Goal: Information Seeking & Learning: Check status

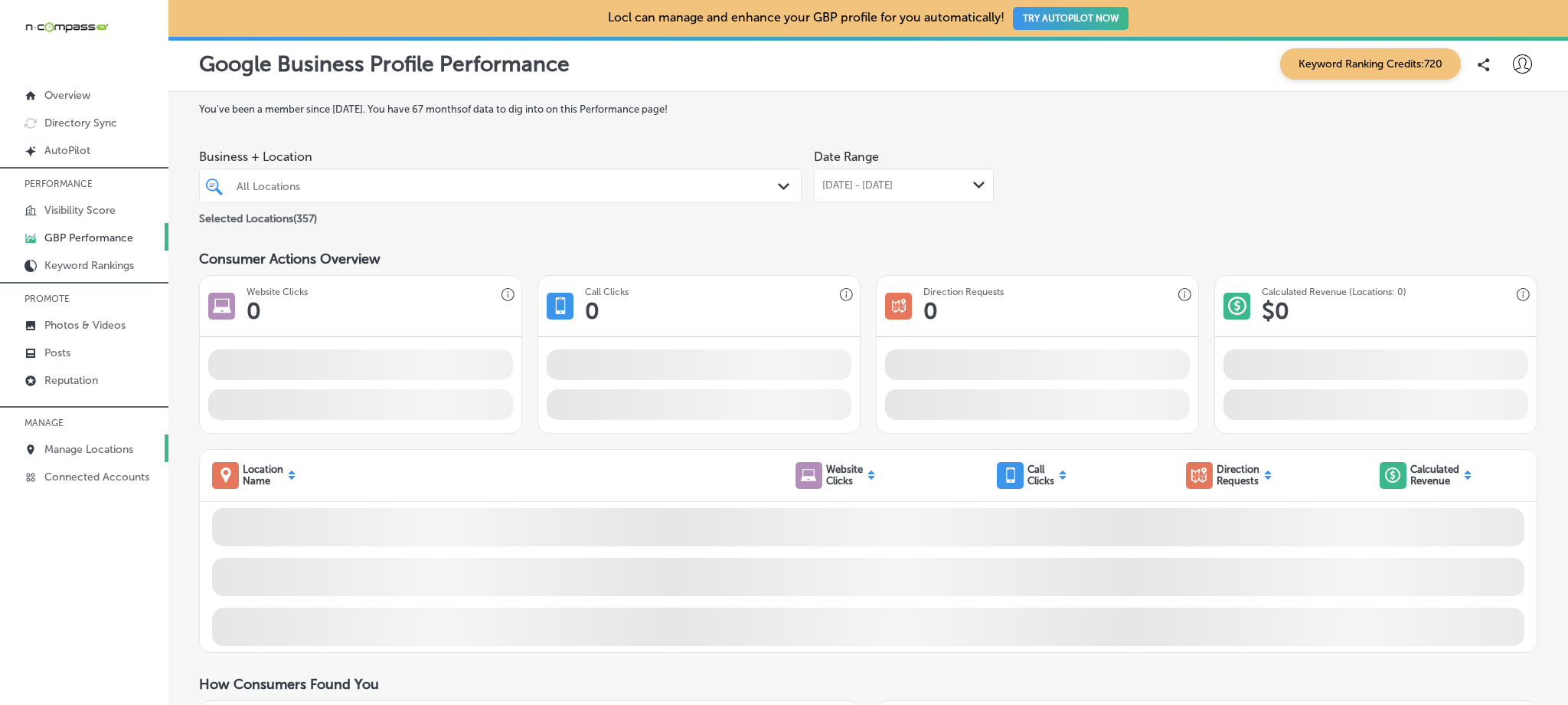
click at [98, 444] on p "Manage Locations" at bounding box center [89, 449] width 89 height 13
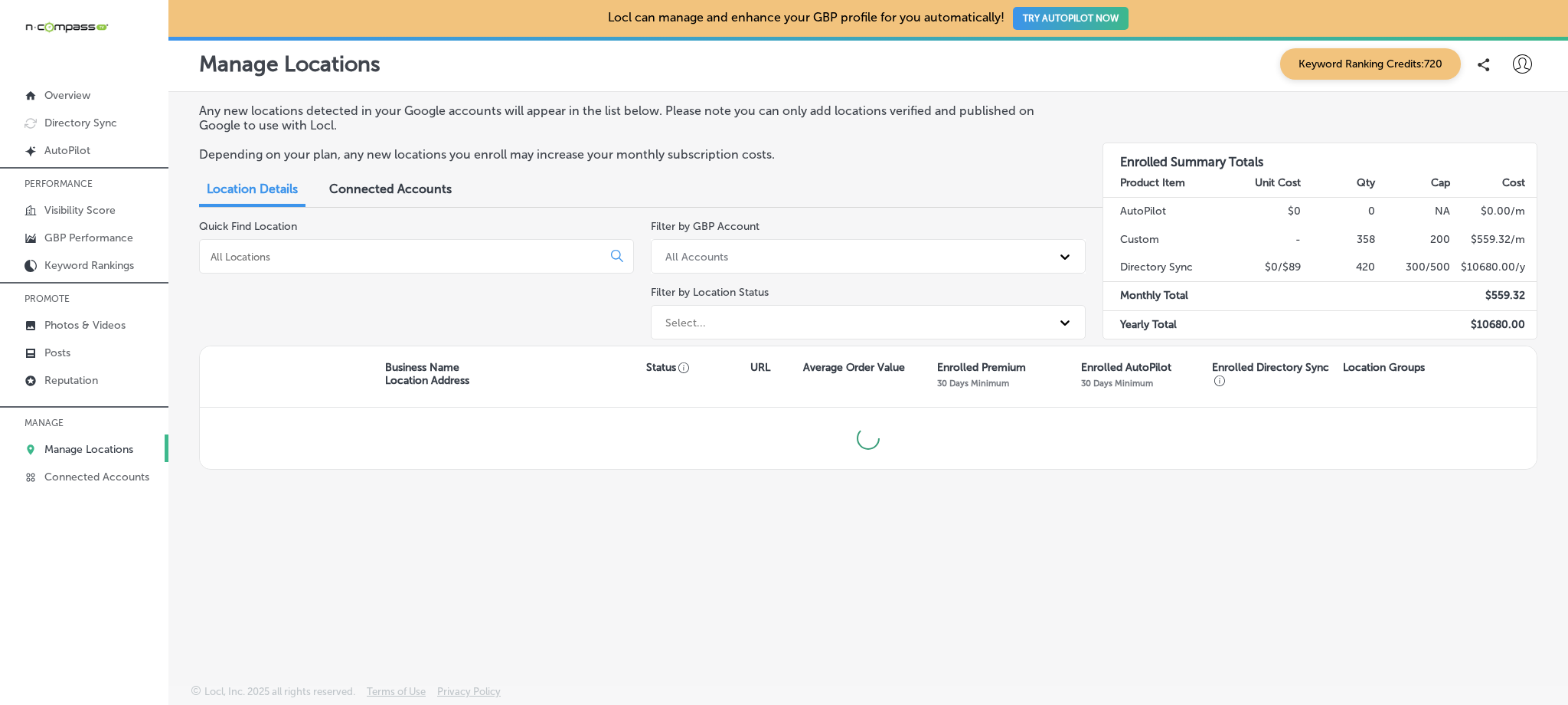
click at [405, 251] on input at bounding box center [403, 256] width 390 height 14
click at [64, 242] on p "GBP Performance" at bounding box center [89, 237] width 89 height 13
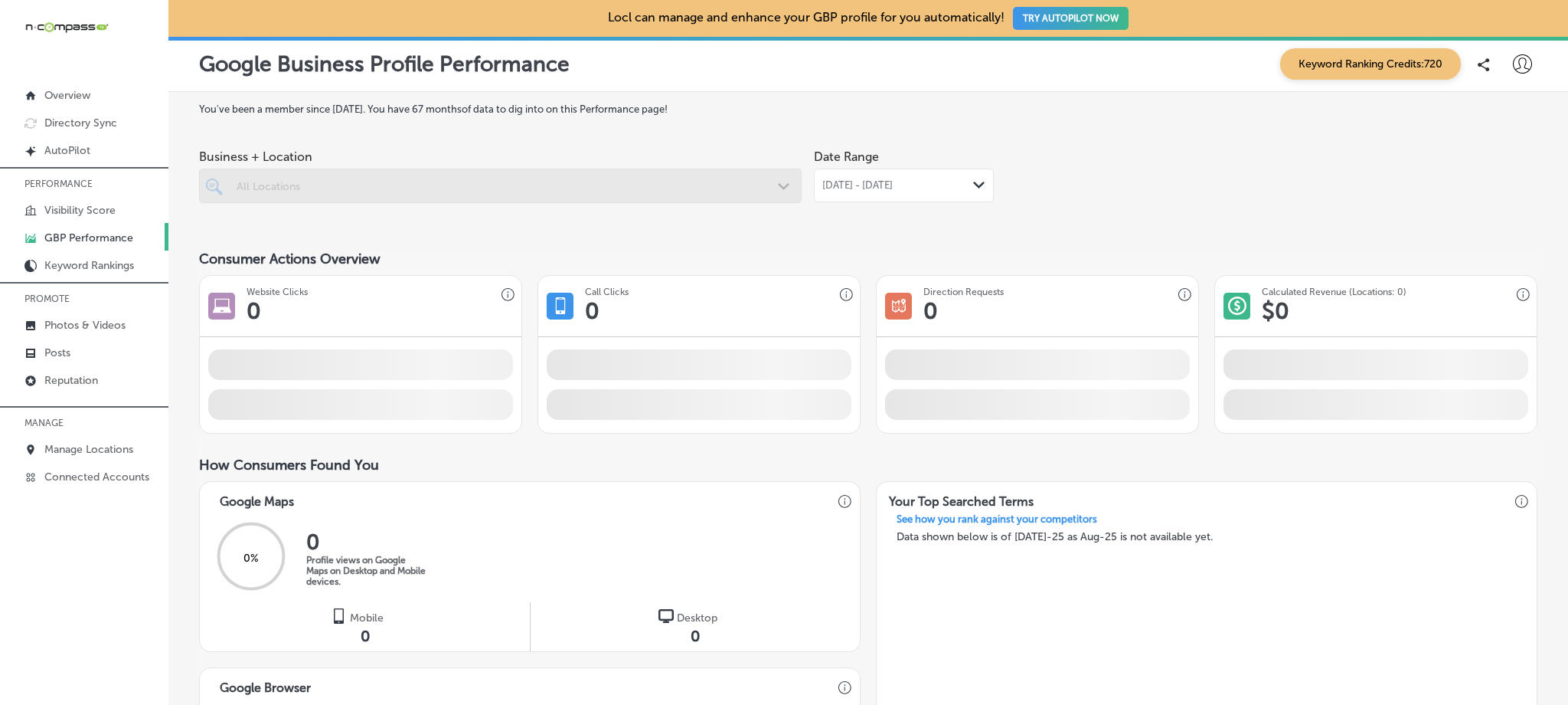
click at [363, 187] on div at bounding box center [500, 186] width 602 height 35
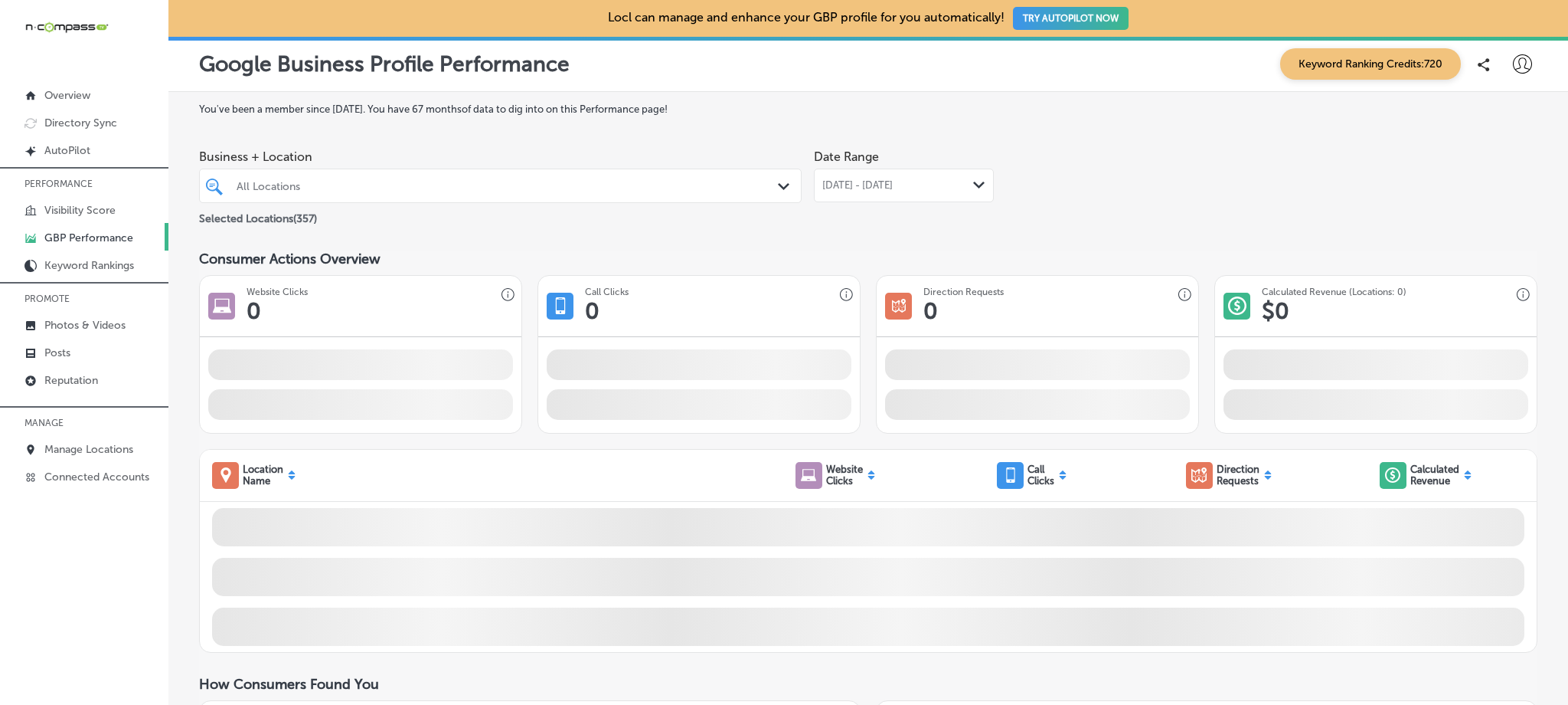
click at [893, 190] on span "[DATE] - [DATE]" at bounding box center [857, 185] width 71 height 13
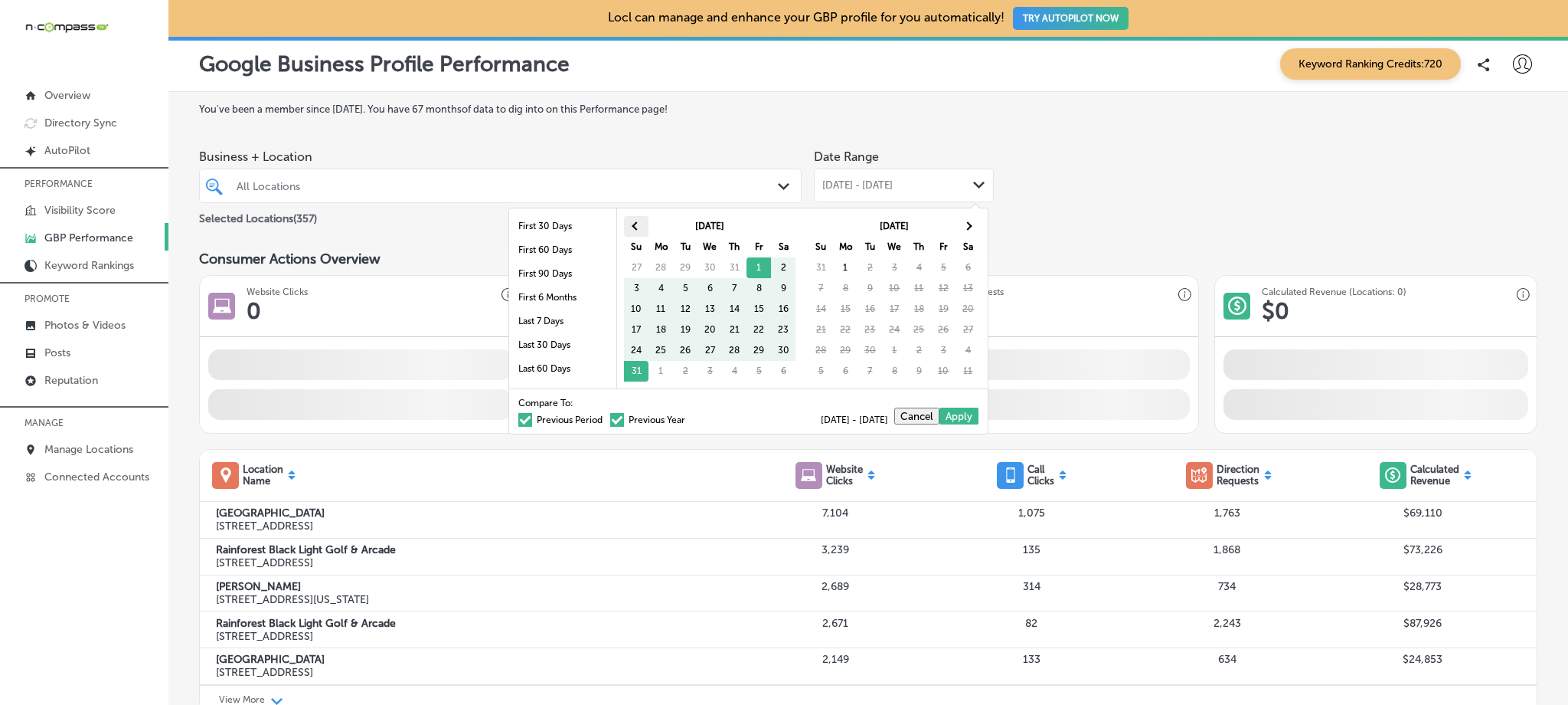
click at [639, 220] on th at bounding box center [636, 225] width 24 height 20
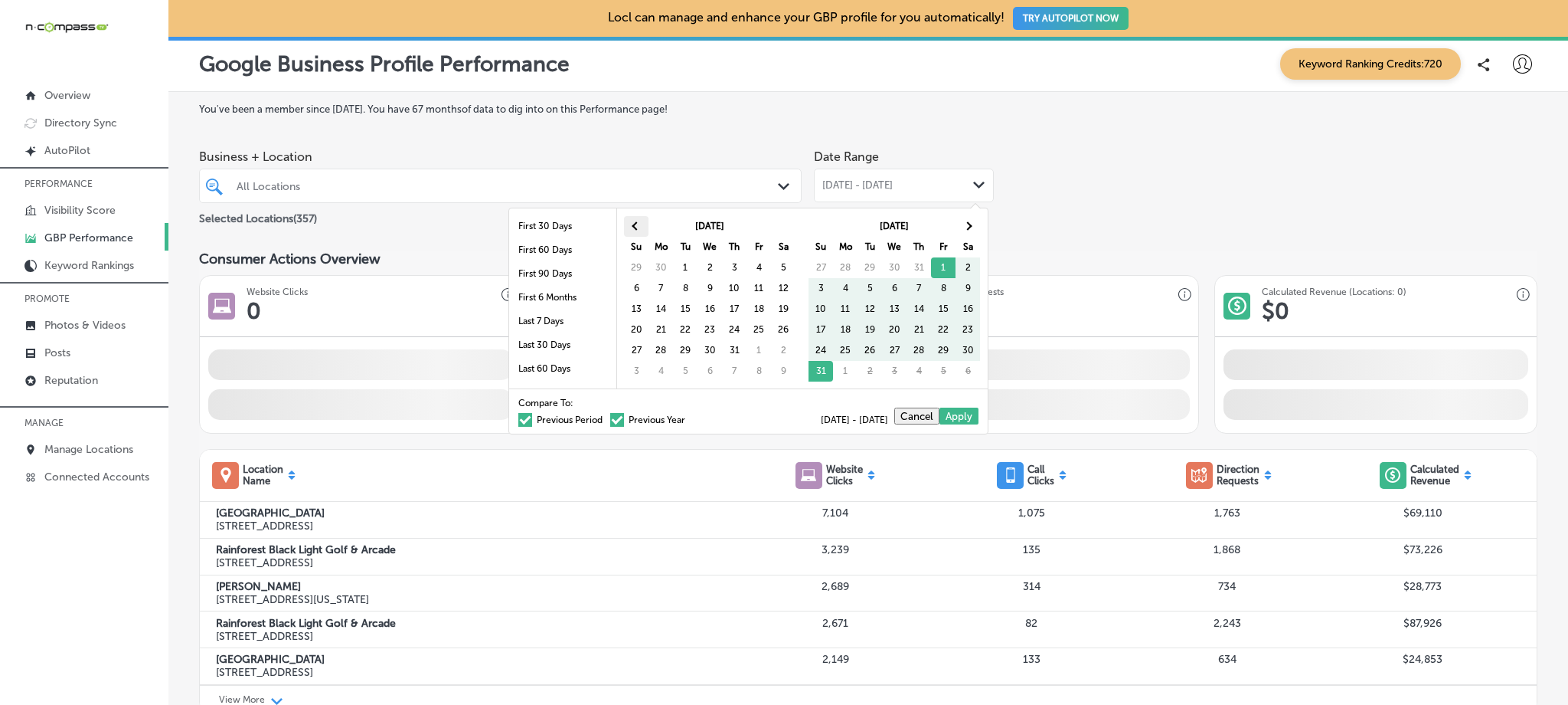
click at [639, 220] on th at bounding box center [636, 225] width 24 height 20
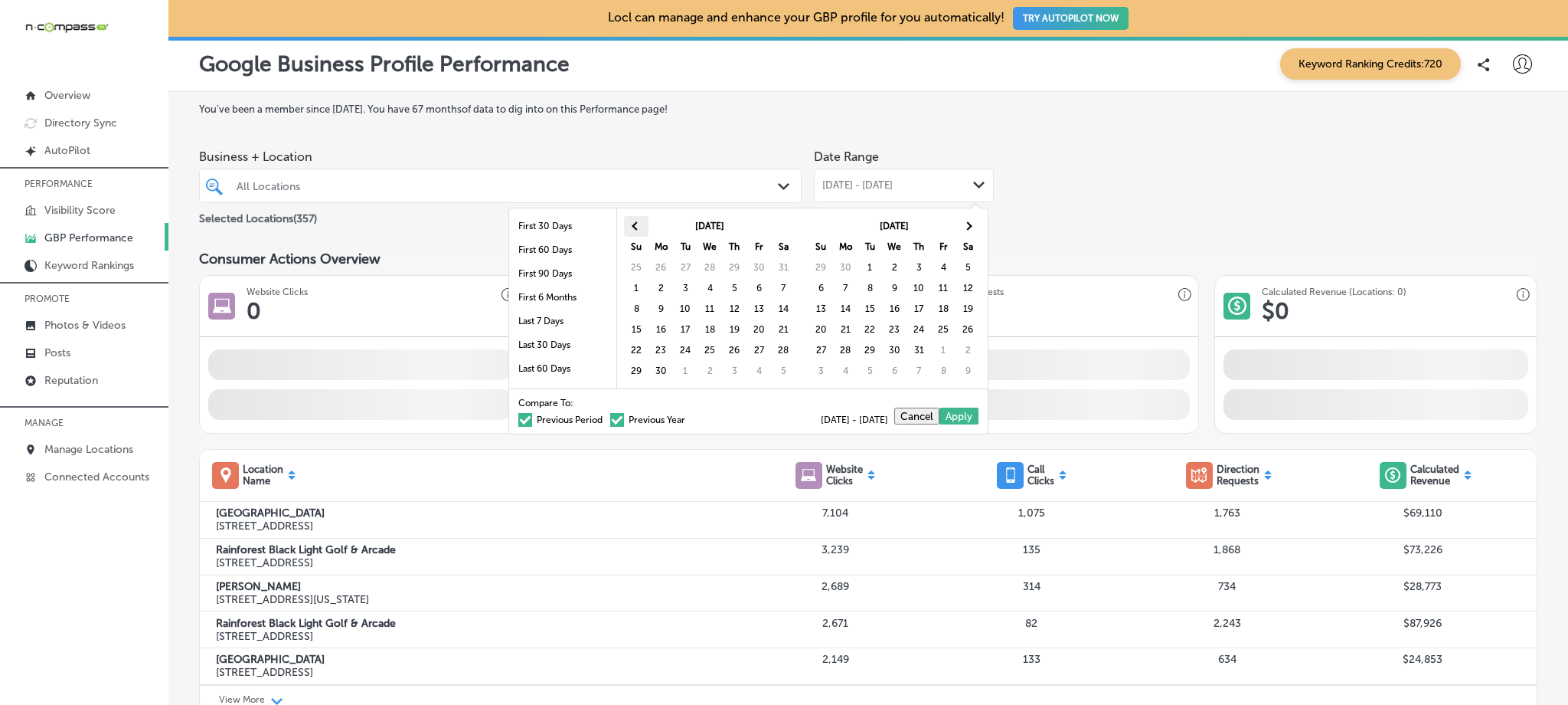
click at [648, 227] on th at bounding box center [636, 225] width 24 height 20
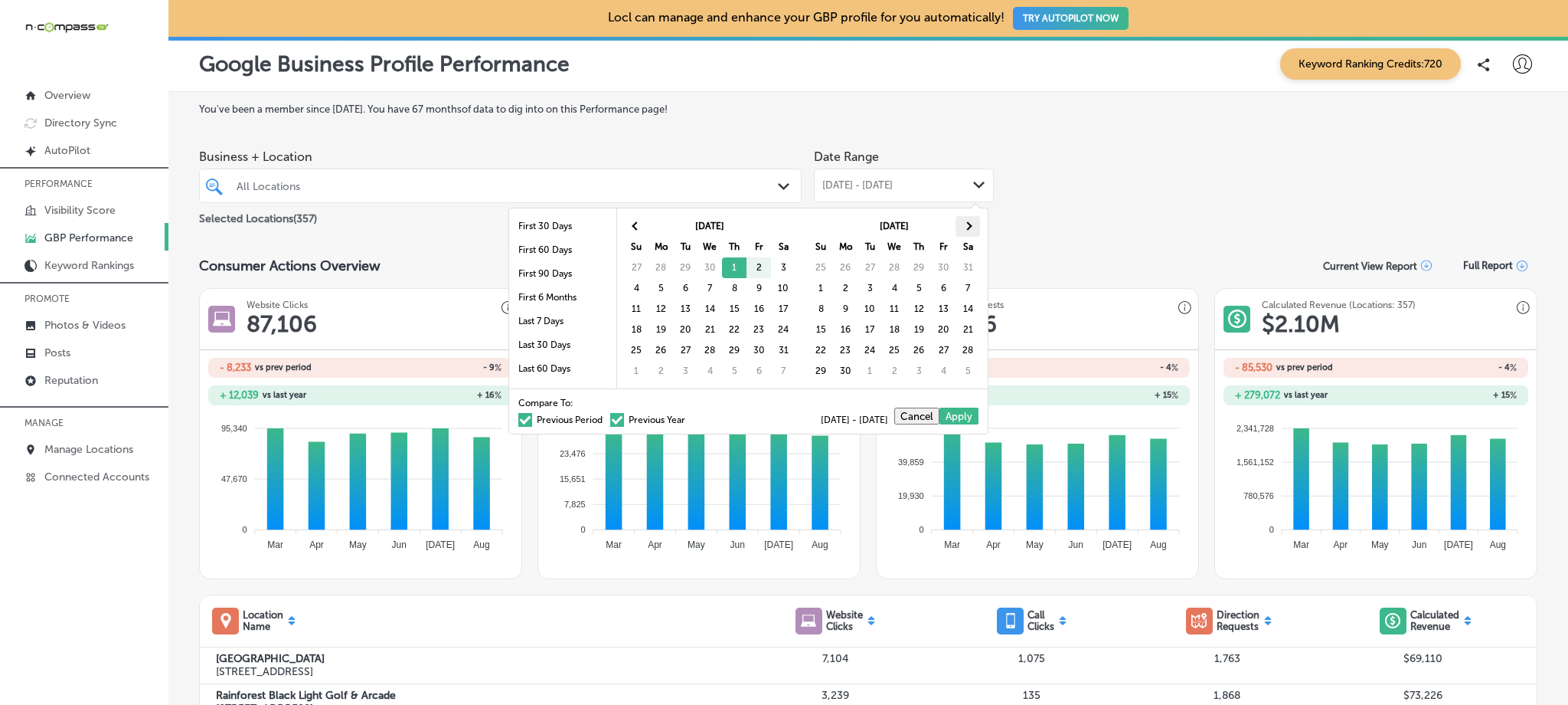
click at [967, 228] on span at bounding box center [968, 225] width 9 height 9
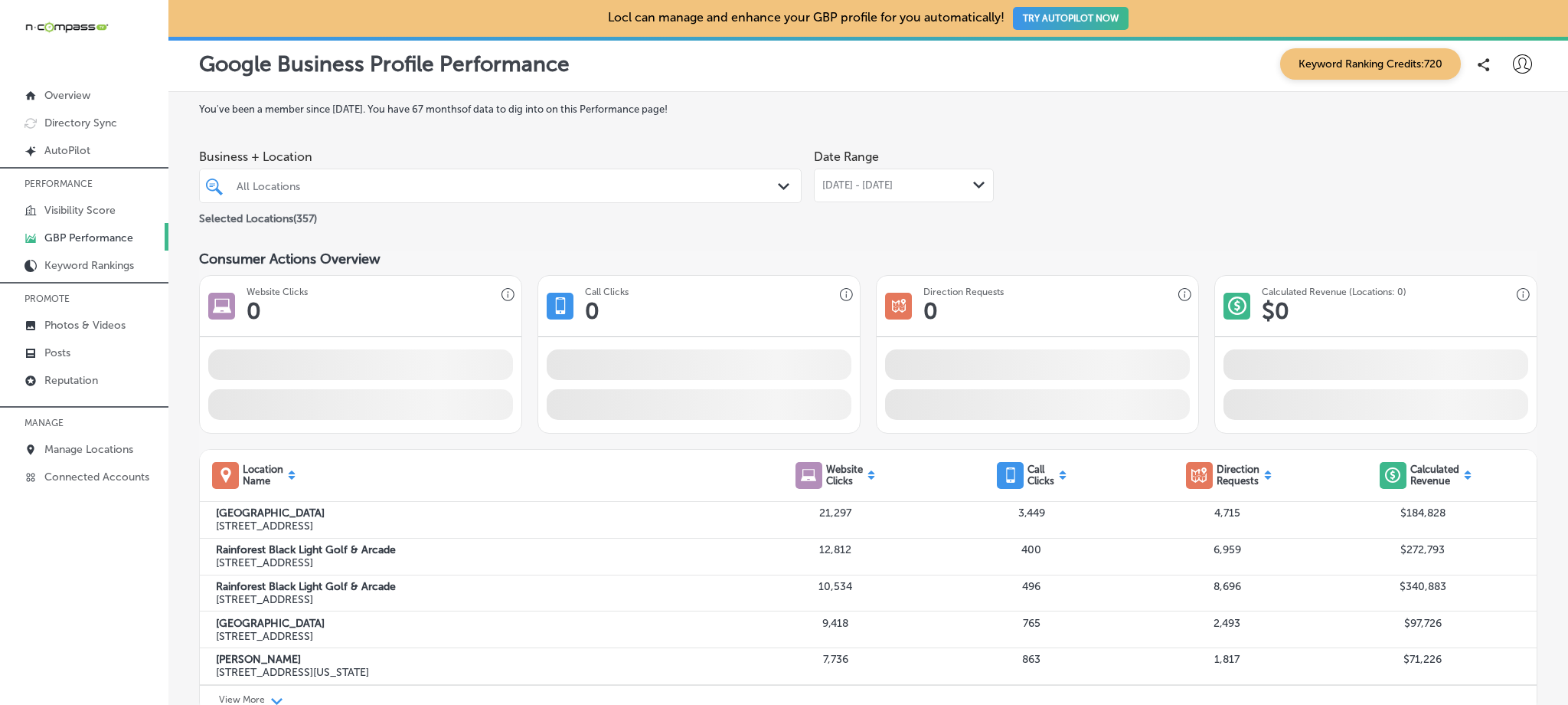
click at [568, 191] on div "All Locations" at bounding box center [508, 185] width 543 height 13
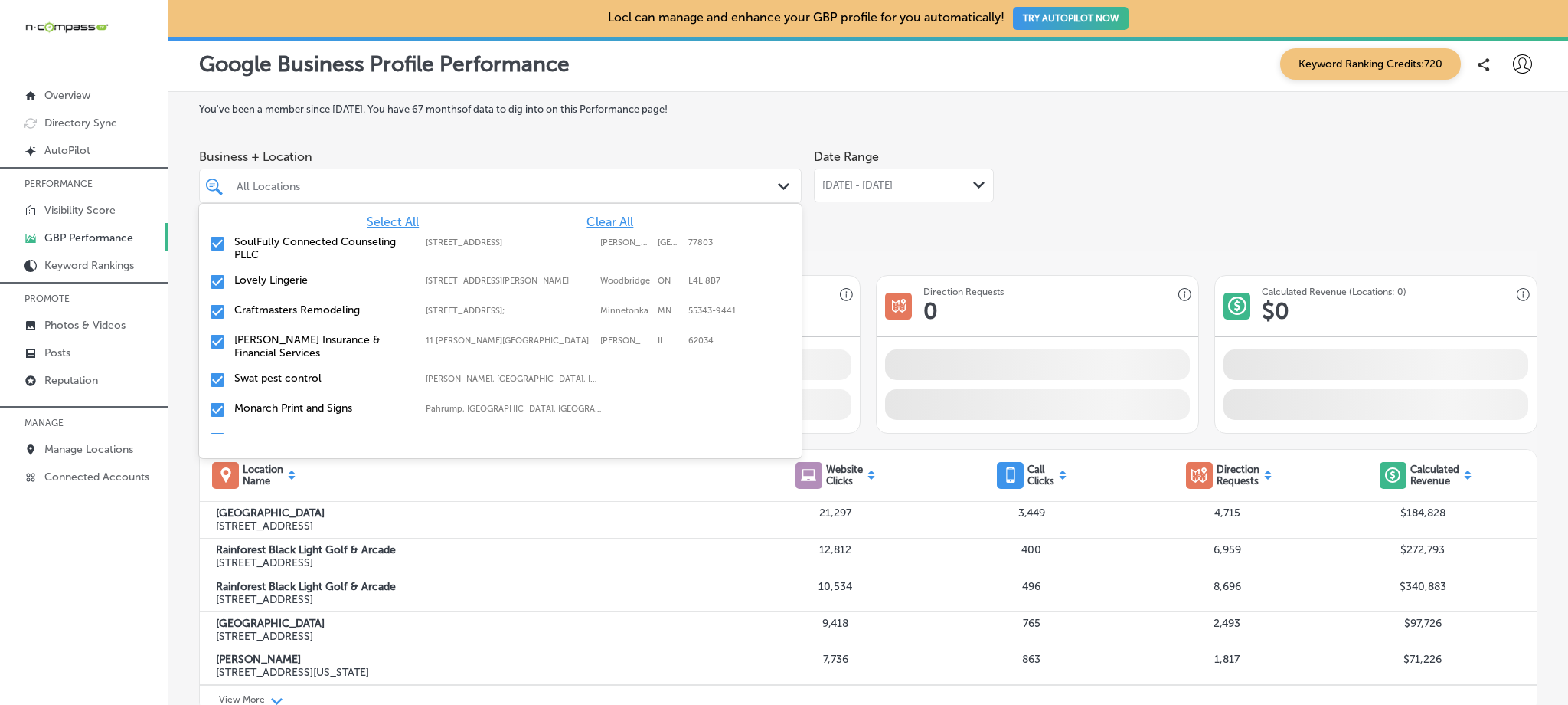
click at [612, 221] on span "Clear All" at bounding box center [610, 221] width 46 height 15
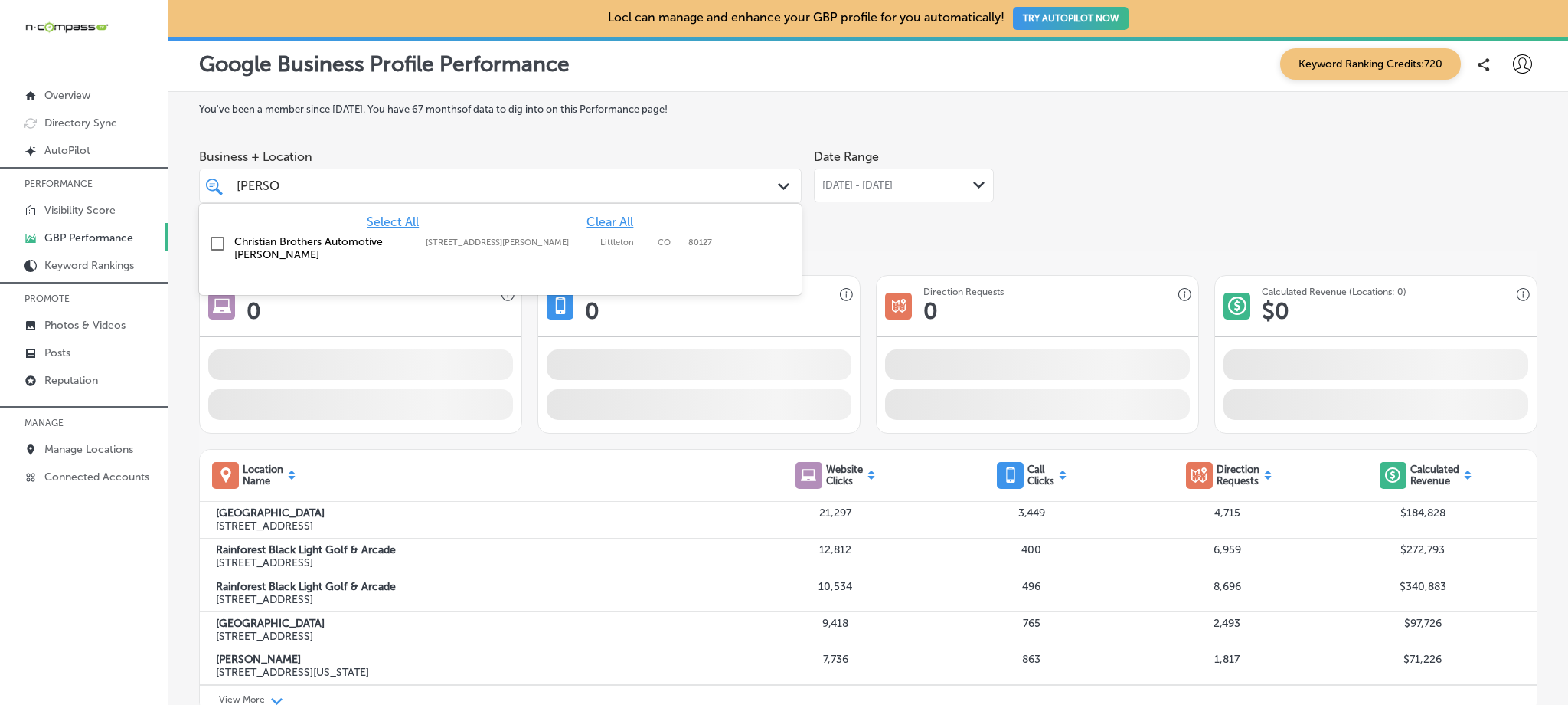
click at [487, 243] on label "[STREET_ADDRESS][PERSON_NAME]" at bounding box center [508, 243] width 167 height 10
type input "ken car"
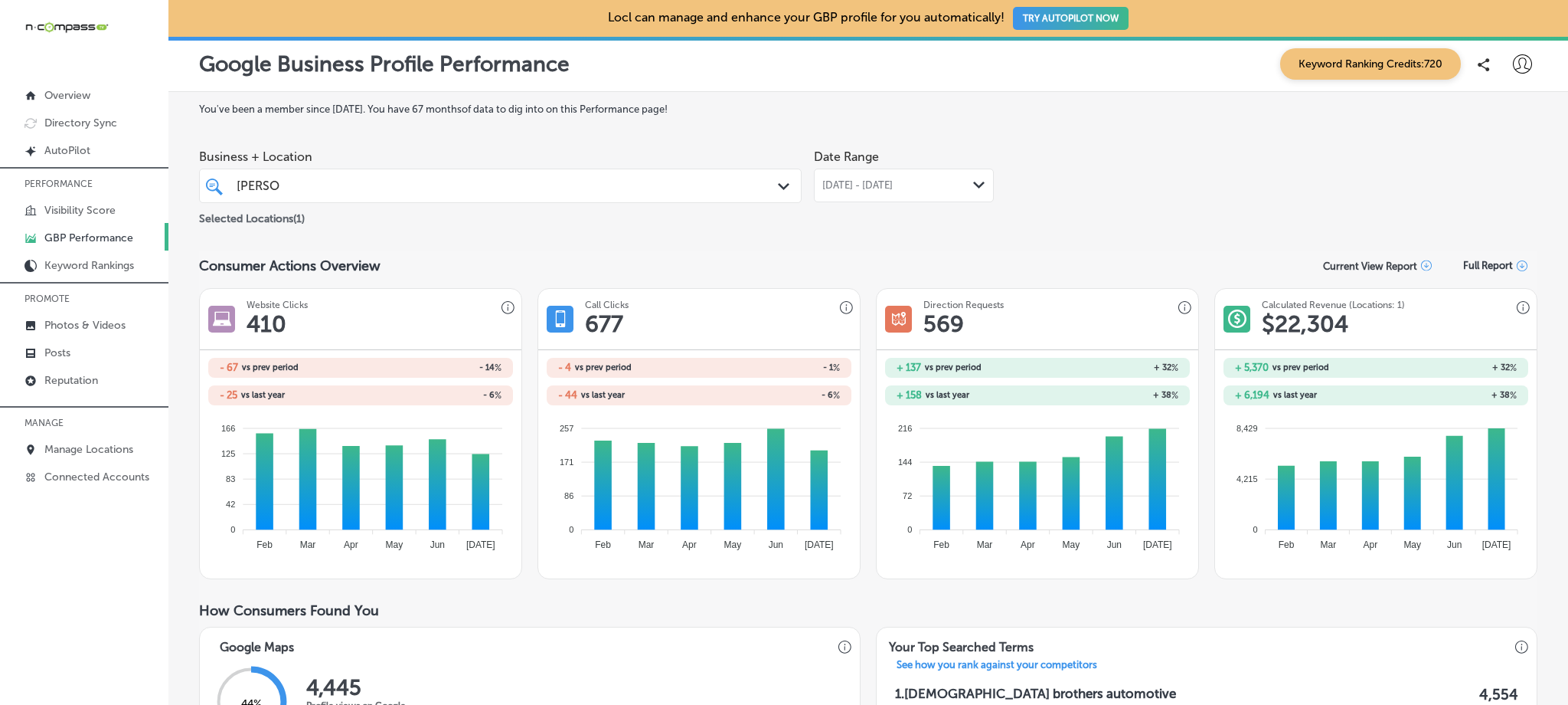
click at [893, 187] on span "May 01, 2025 - Jul 31, 2025" at bounding box center [857, 185] width 71 height 13
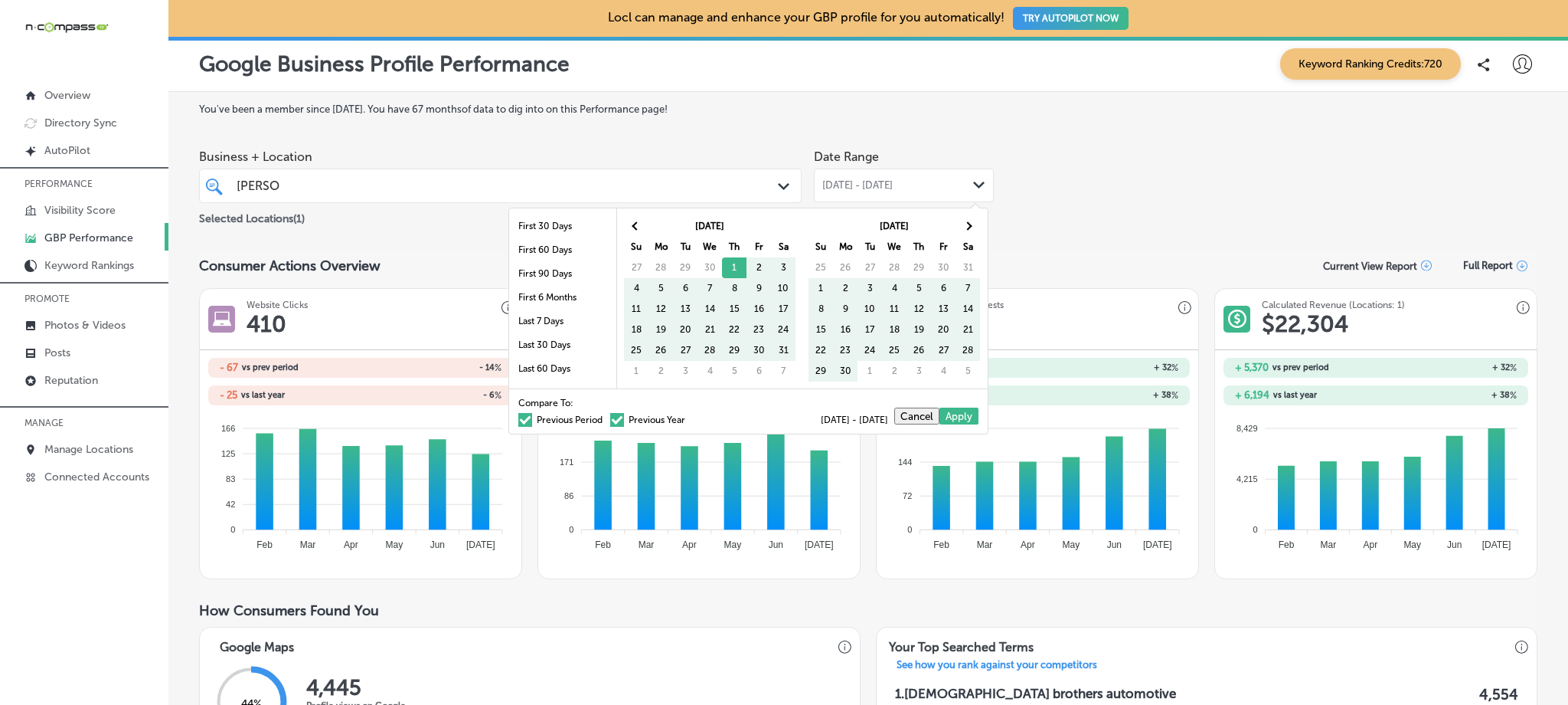
click at [610, 415] on span at bounding box center [617, 420] width 14 height 14
click at [688, 418] on input "Previous Year" at bounding box center [688, 418] width 0 height 0
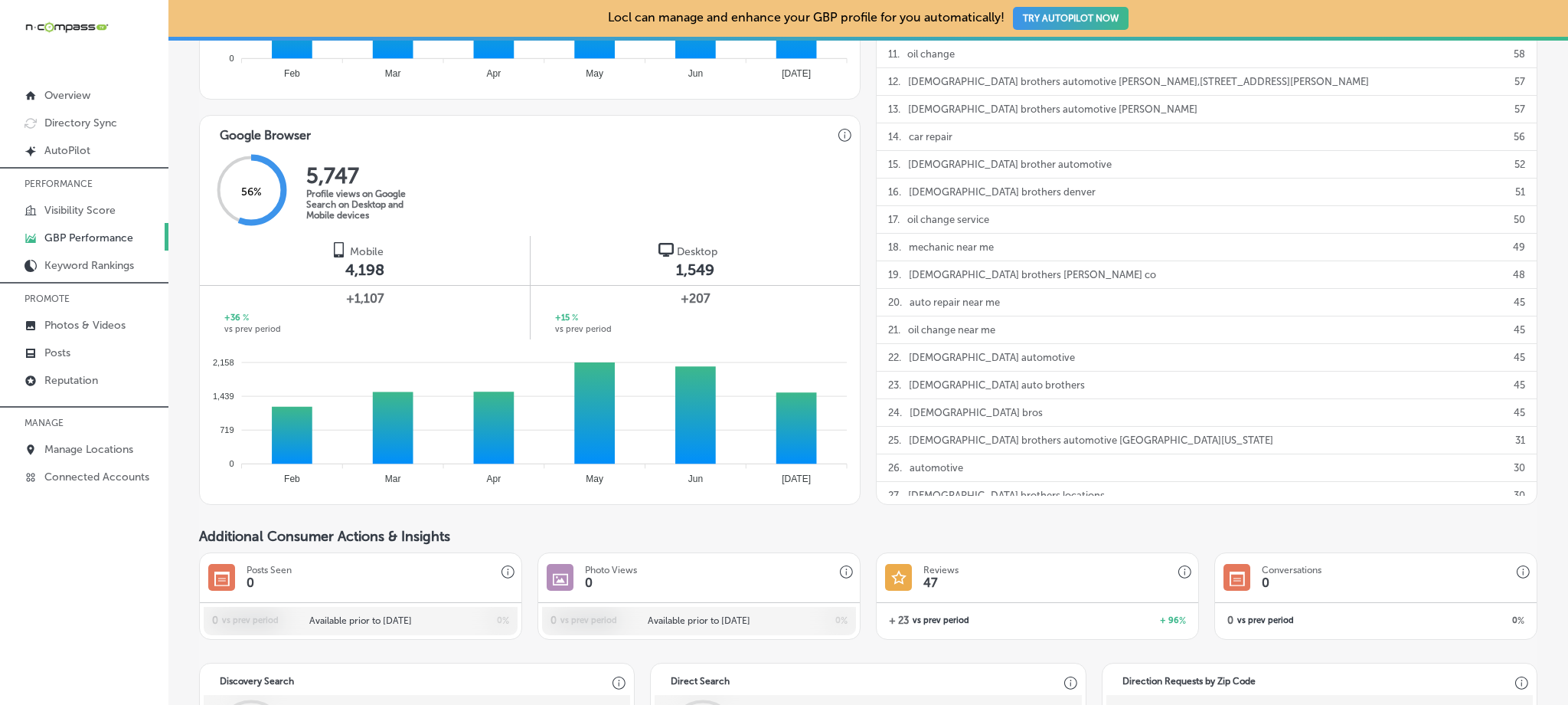
scroll to position [857, 0]
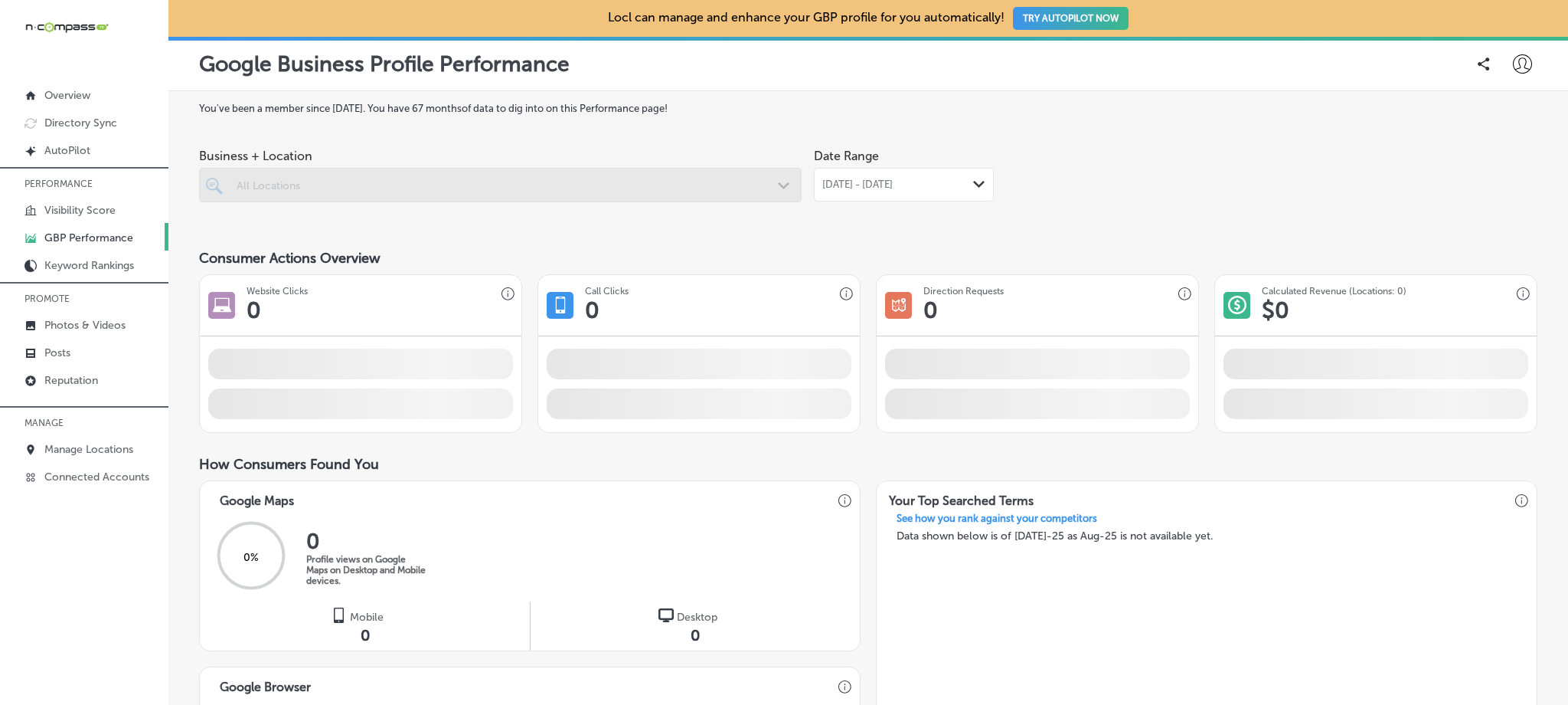
click at [408, 191] on div at bounding box center [500, 185] width 602 height 35
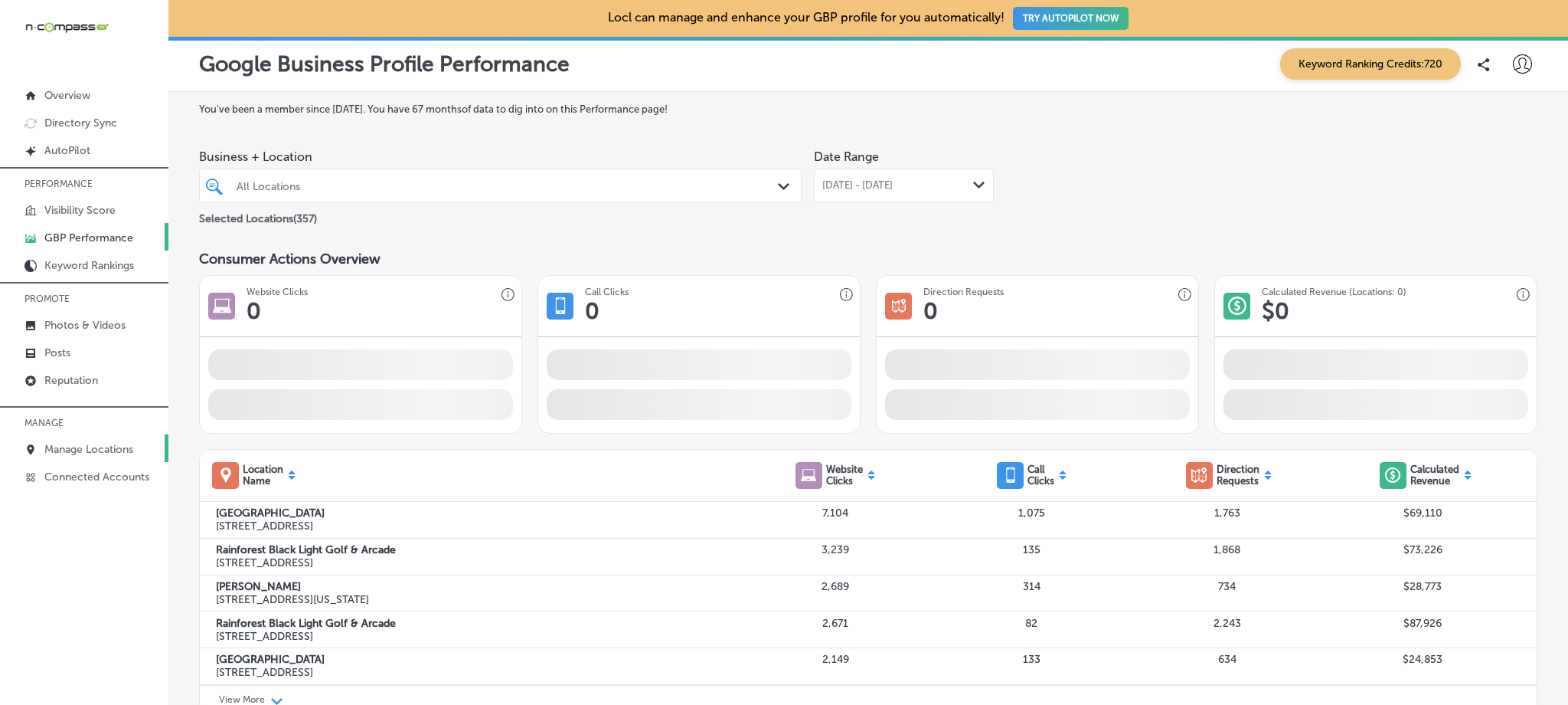
click at [122, 452] on p "Manage Locations" at bounding box center [89, 449] width 89 height 13
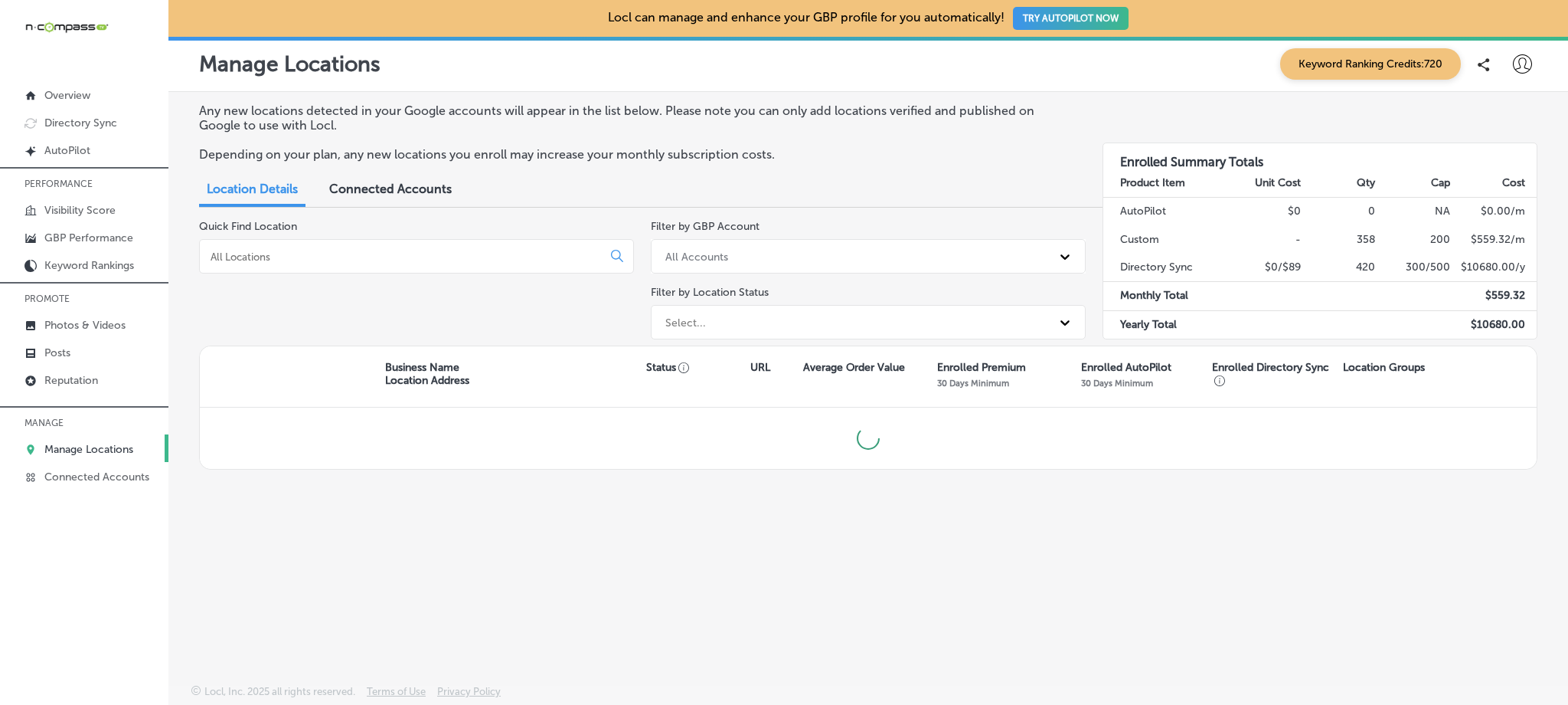
click at [398, 256] on input at bounding box center [403, 256] width 390 height 14
type input "hershe"
